Goal: Task Accomplishment & Management: Complete application form

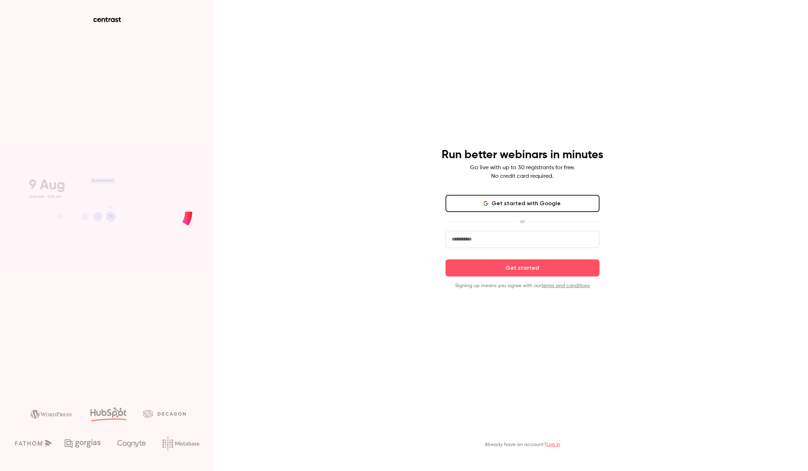
click at [497, 199] on button "Get started with Google" at bounding box center [523, 203] width 154 height 17
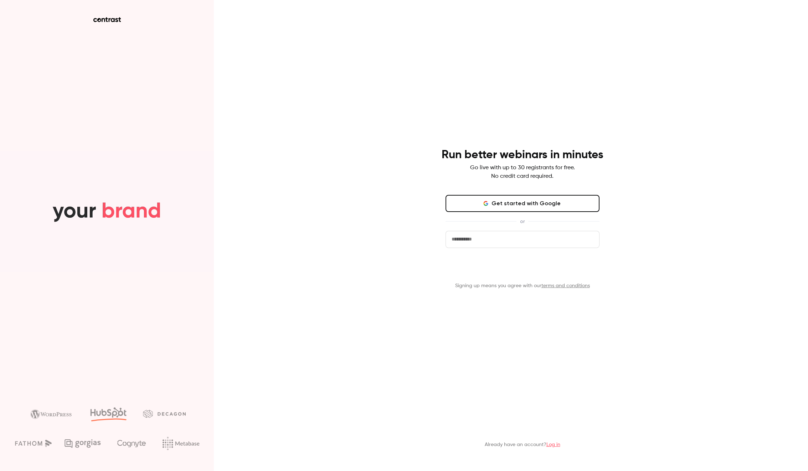
click at [515, 270] on button "Get started" at bounding box center [523, 268] width 154 height 17
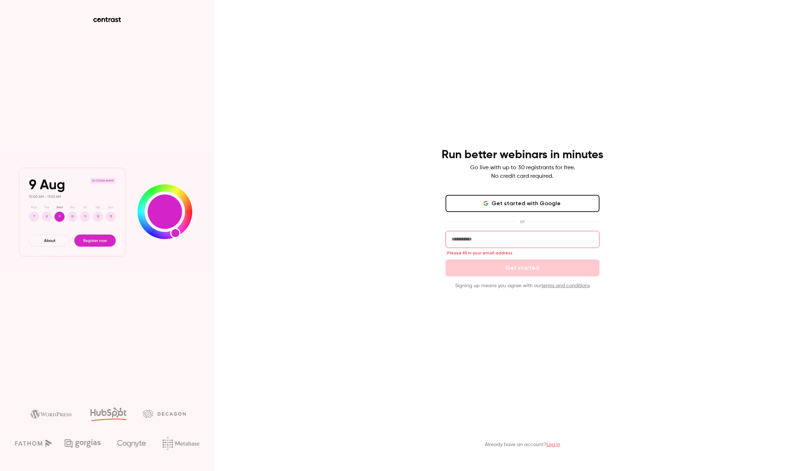
click at [456, 239] on input "email" at bounding box center [523, 239] width 154 height 17
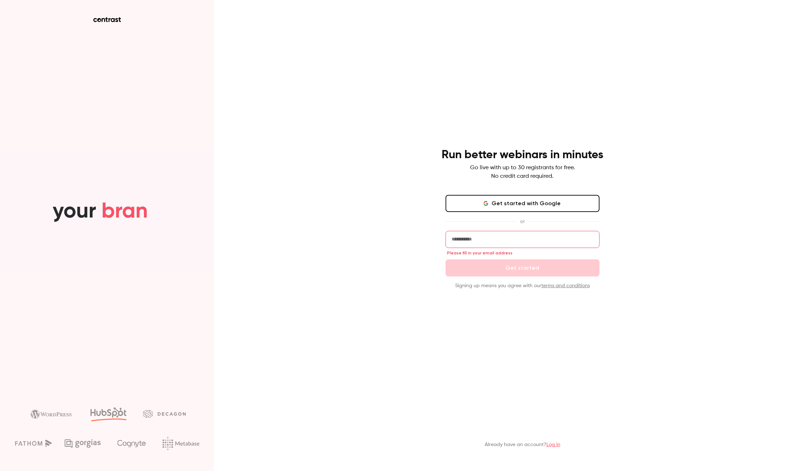
type input "**********"
